Goal: Navigation & Orientation: Find specific page/section

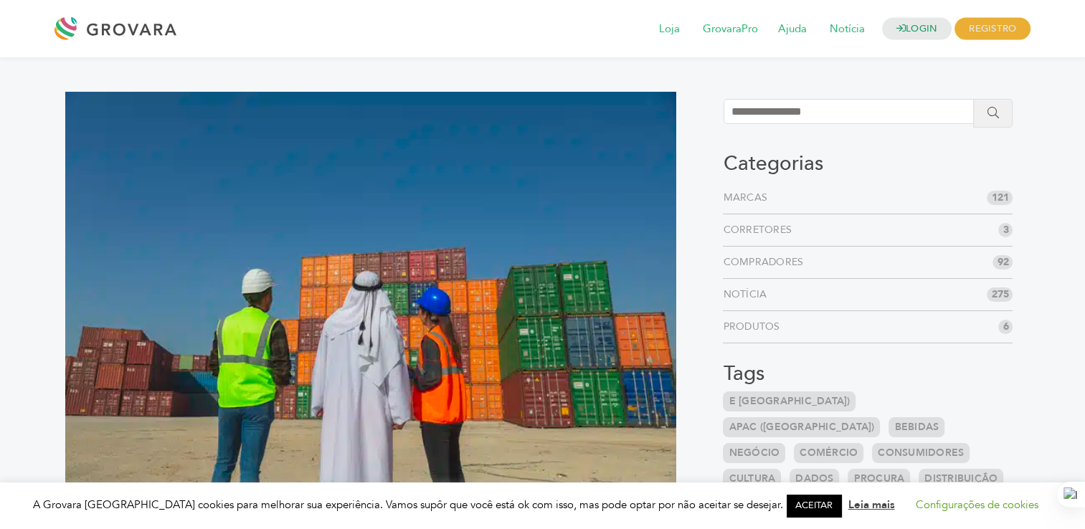
click at [760, 328] on link "Produtos" at bounding box center [754, 327] width 62 height 14
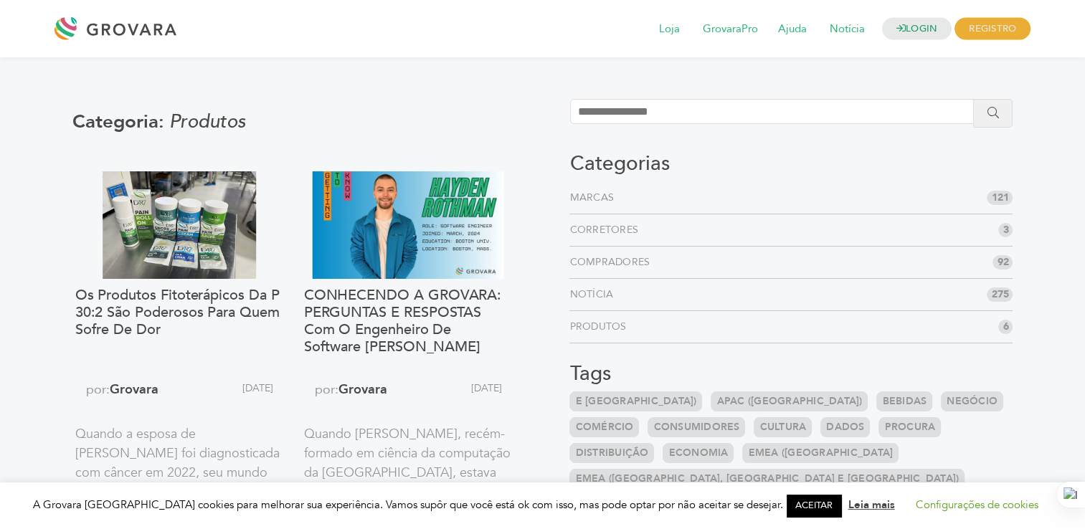
click at [600, 328] on link "Produtos" at bounding box center [600, 327] width 62 height 14
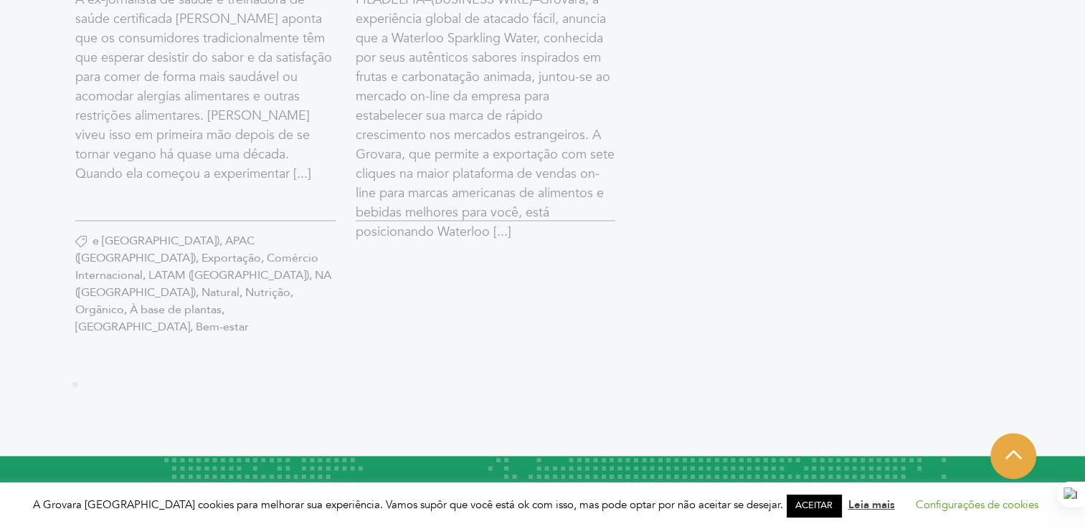
scroll to position [1864, 0]
